Goal: Navigation & Orientation: Find specific page/section

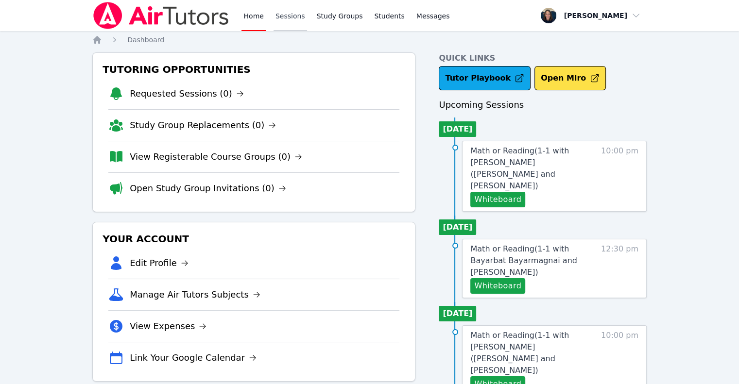
drag, startPoint x: 0, startPoint y: 0, endPoint x: 281, endPoint y: 20, distance: 282.2
click at [281, 20] on link "Sessions" at bounding box center [291, 15] width 34 height 31
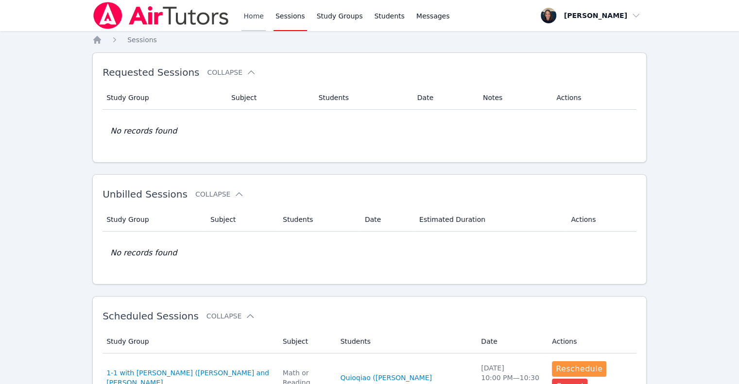
click at [247, 13] on link "Home" at bounding box center [254, 15] width 24 height 31
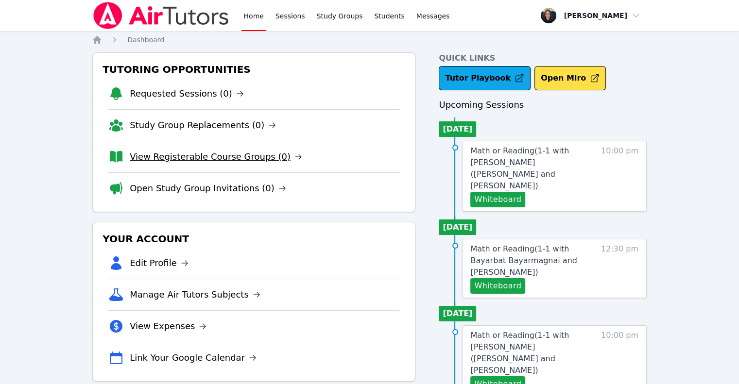
click at [228, 151] on link "View Registerable Course Groups (0)" at bounding box center [216, 157] width 173 height 14
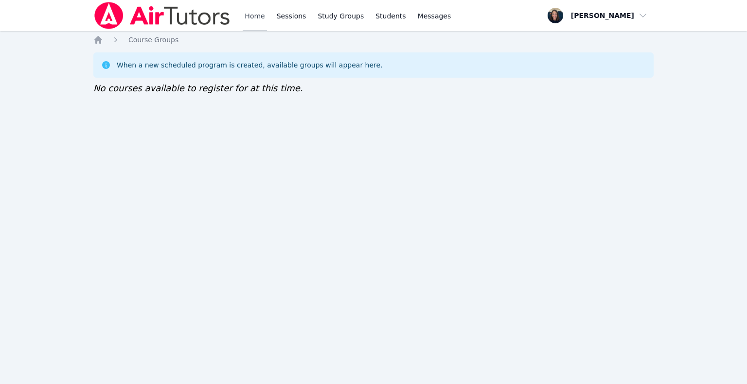
click at [248, 17] on link "Home" at bounding box center [255, 15] width 24 height 31
